Goal: Browse casually

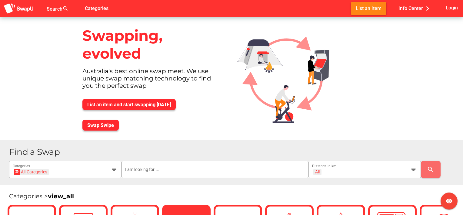
scroll to position [121, 0]
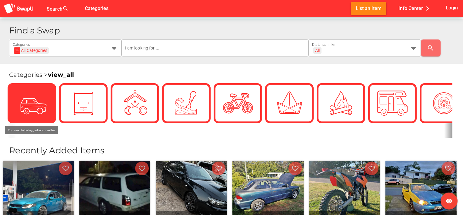
click at [35, 110] on icon at bounding box center [32, 103] width 17 height 17
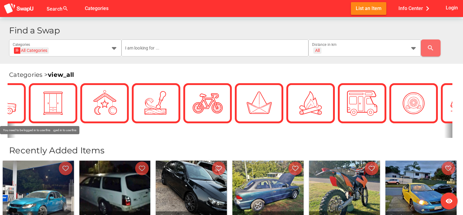
scroll to position [0, 0]
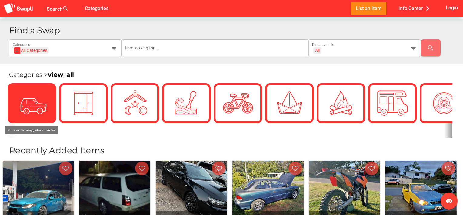
click at [29, 105] on icon at bounding box center [32, 103] width 16 height 16
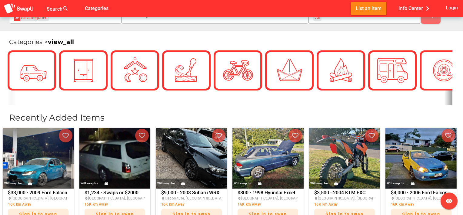
scroll to position [91, 0]
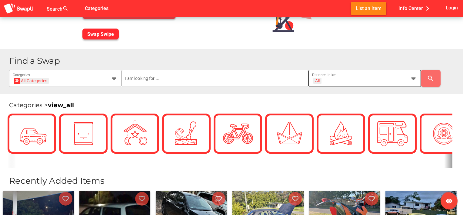
click at [366, 80] on div "All + All" at bounding box center [359, 82] width 94 height 10
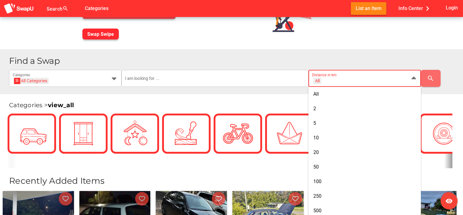
click at [366, 80] on div "All + All" at bounding box center [359, 82] width 94 height 10
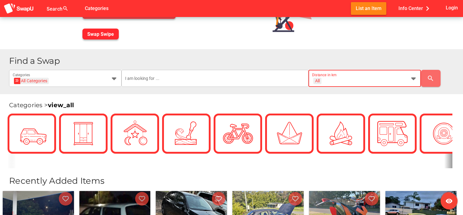
click at [371, 83] on div "All + All" at bounding box center [359, 82] width 94 height 10
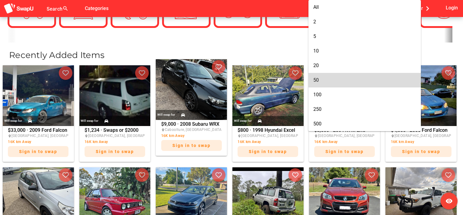
scroll to position [30, 0]
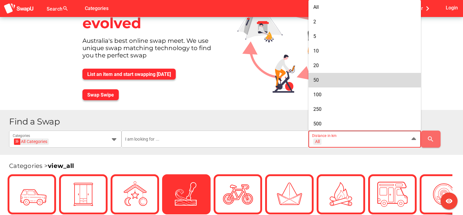
click at [138, 159] on div "Categories > view_all" at bounding box center [231, 163] width 463 height 16
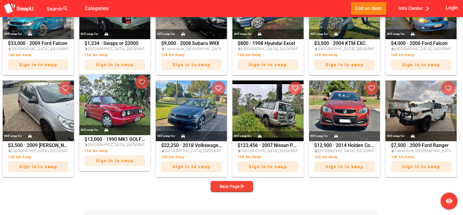
scroll to position [424, 0]
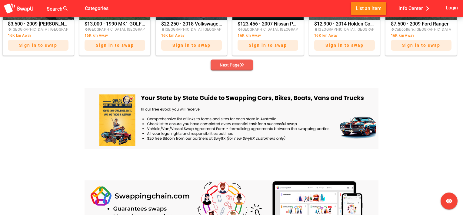
click at [225, 66] on div "Next Page" at bounding box center [232, 64] width 24 height 7
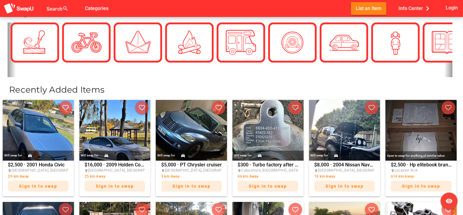
scroll to position [303, 0]
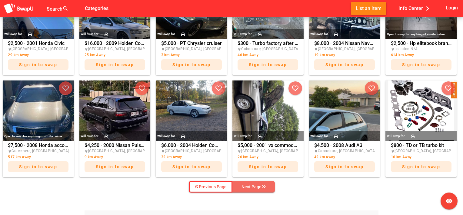
click at [259, 186] on div "Next Page" at bounding box center [254, 186] width 24 height 7
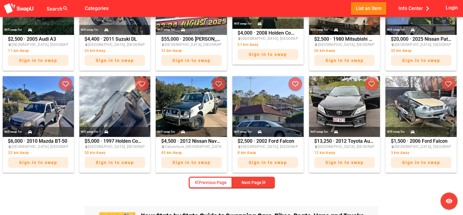
scroll to position [333, 0]
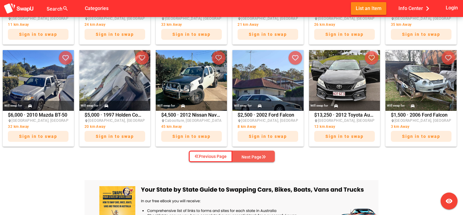
click at [260, 157] on div "Next Page" at bounding box center [254, 156] width 24 height 7
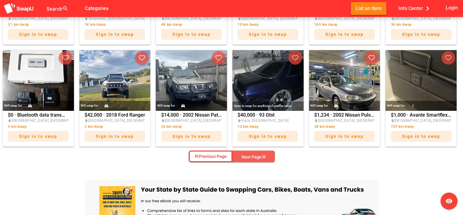
click at [269, 158] on span "Next Page" at bounding box center [253, 156] width 33 height 9
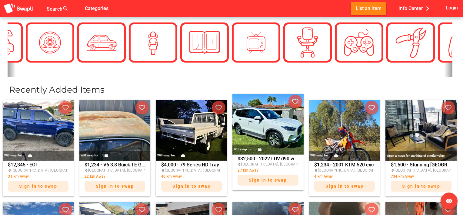
scroll to position [303, 0]
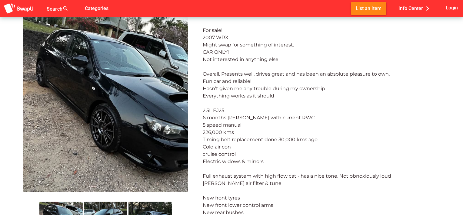
scroll to position [121, 0]
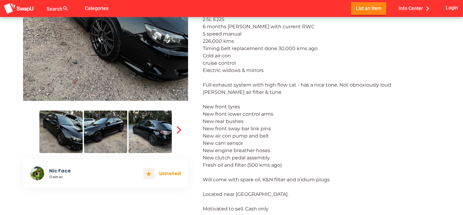
click at [120, 138] on img at bounding box center [105, 131] width 43 height 42
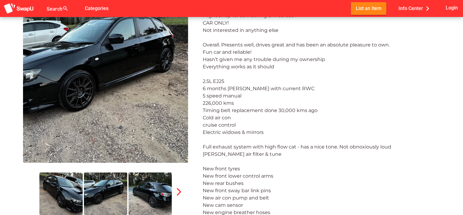
scroll to position [61, 0]
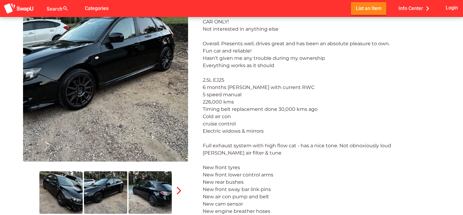
click at [144, 188] on img at bounding box center [149, 192] width 43 height 42
